Goal: Task Accomplishment & Management: Use online tool/utility

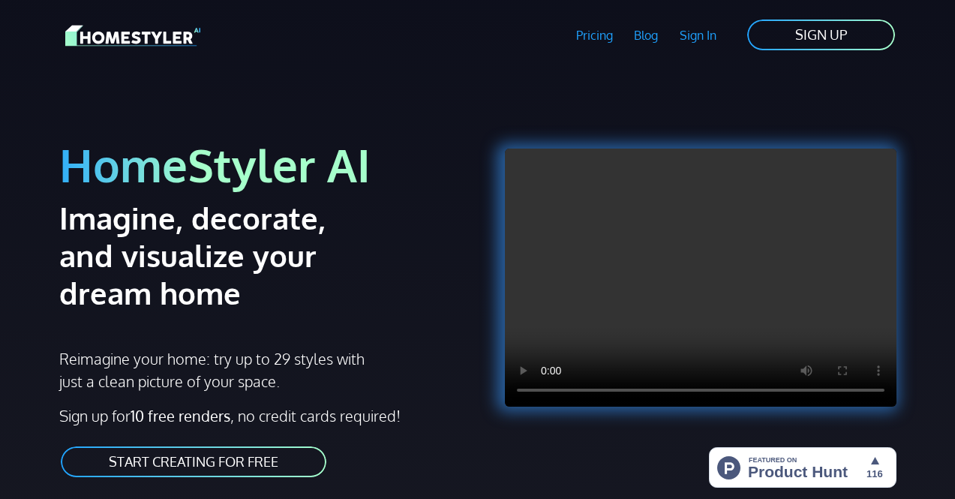
click at [248, 464] on link "START CREATING FOR FREE" at bounding box center [193, 462] width 269 height 34
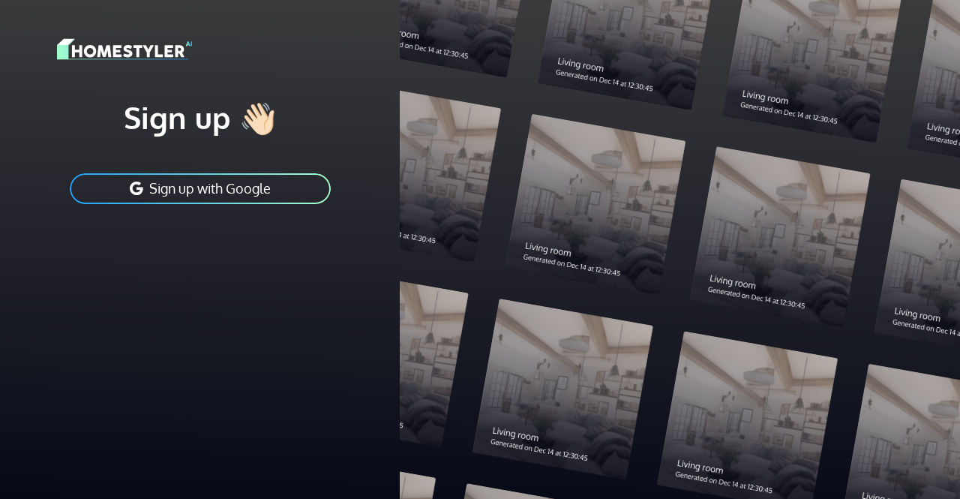
click at [239, 189] on button "Sign up with Google" at bounding box center [200, 189] width 264 height 34
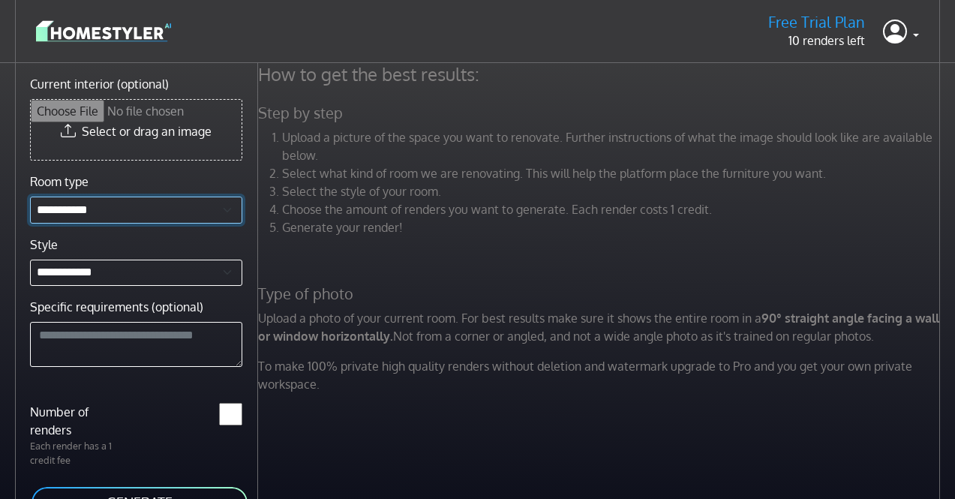
click at [164, 213] on select "**********" at bounding box center [136, 210] width 212 height 27
click at [176, 137] on input "Current interior (optional)" at bounding box center [136, 130] width 211 height 60
